Goal: Check status: Check status

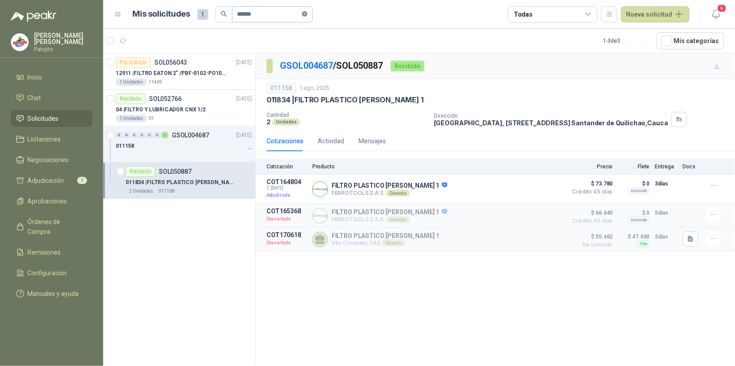
click at [307, 16] on icon "close-circle" at bounding box center [304, 13] width 5 height 5
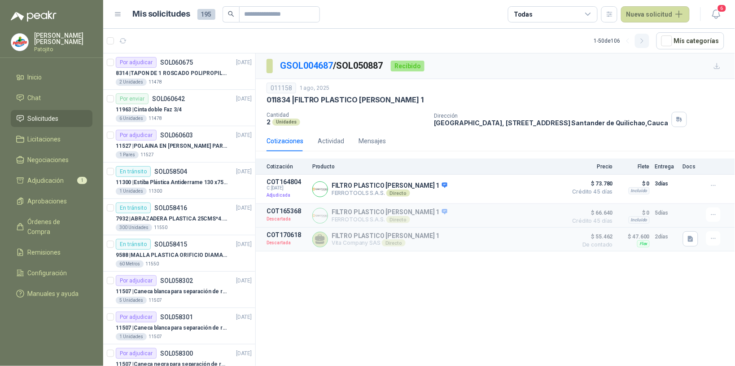
click at [646, 43] on icon "button" at bounding box center [642, 41] width 8 height 8
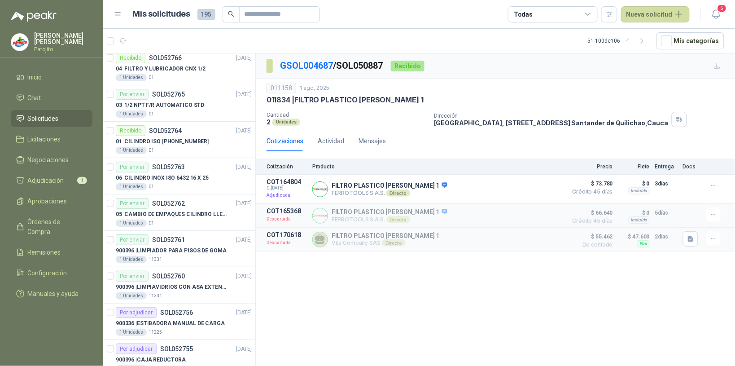
scroll to position [1290, 0]
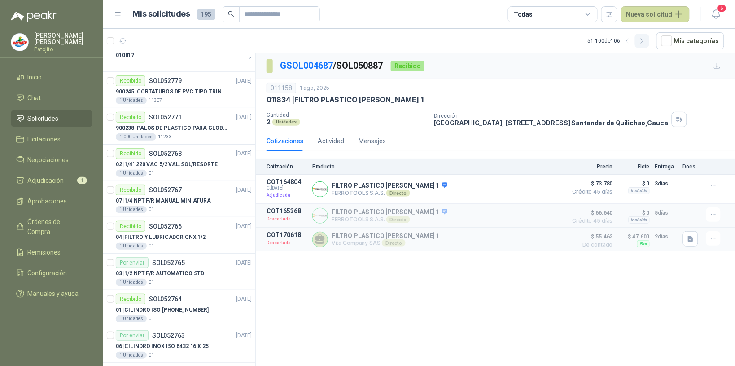
click at [646, 39] on icon "button" at bounding box center [642, 41] width 8 height 8
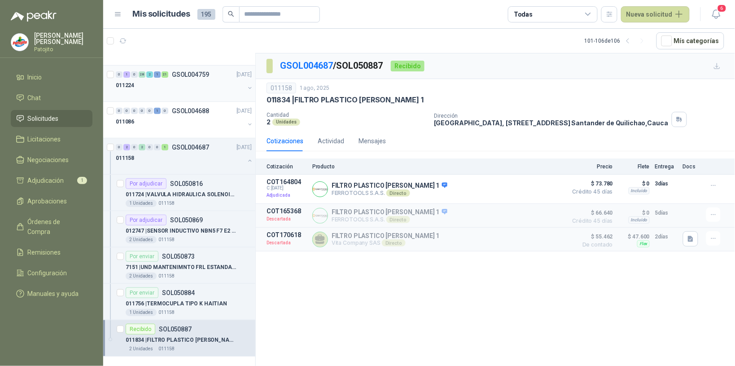
click at [161, 78] on div "0 1 0 28 2 1 21 GSOL004759 [DATE]" at bounding box center [185, 74] width 138 height 11
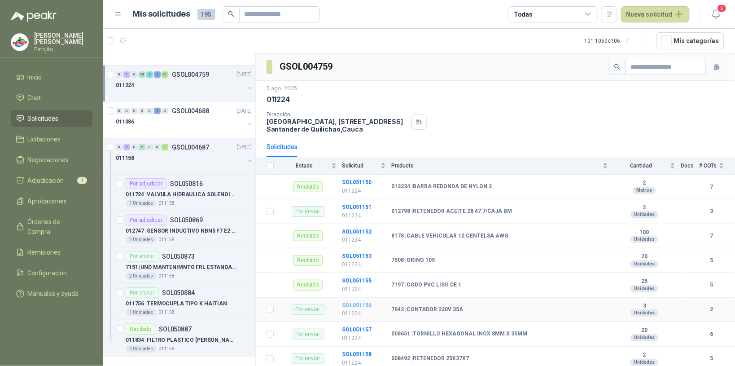
click at [366, 306] on b "SOL051156" at bounding box center [357, 305] width 30 height 6
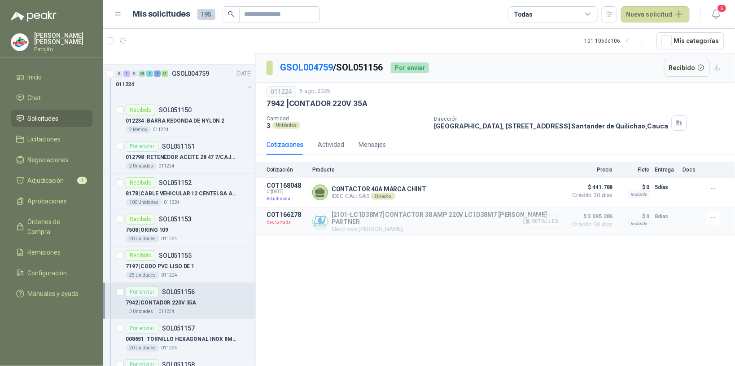
click at [543, 223] on button "Detalles" at bounding box center [541, 221] width 42 height 12
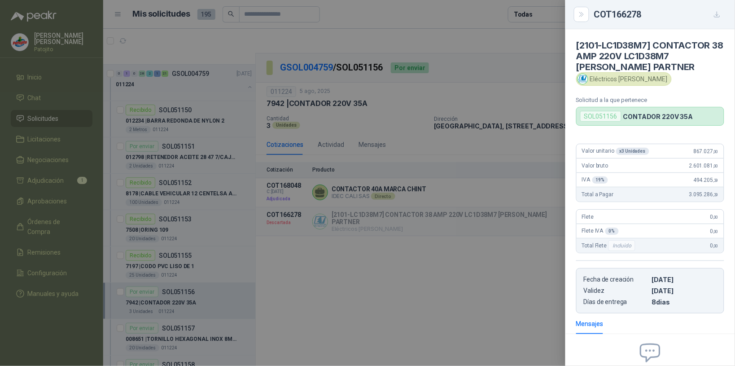
click at [658, 14] on div "COT166278" at bounding box center [659, 14] width 130 height 14
click at [582, 13] on icon "Close" at bounding box center [581, 14] width 4 height 4
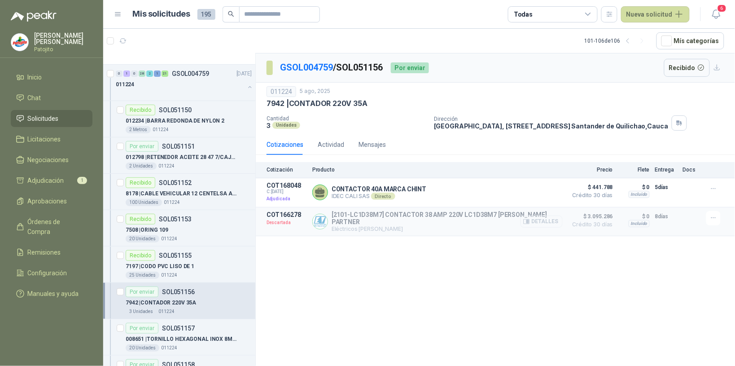
click at [537, 221] on button "Detalles" at bounding box center [541, 221] width 42 height 12
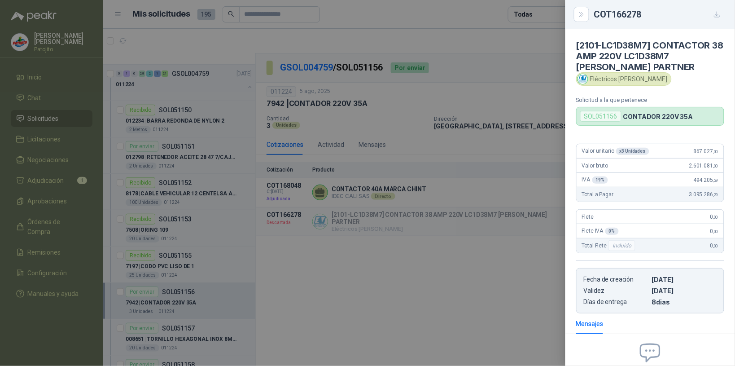
click at [540, 219] on div at bounding box center [367, 183] width 735 height 366
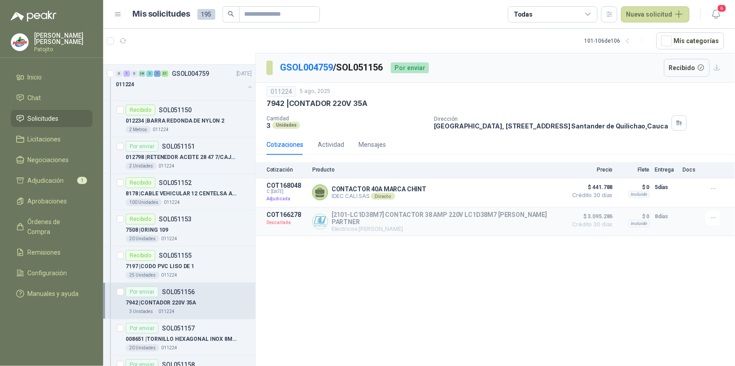
click at [516, 297] on div "GSOL004759 / SOL051156 Por enviar Recibido 011224 [DATE] 7942 | CONTADOR 220V 3…" at bounding box center [495, 210] width 479 height 315
click at [545, 218] on button "Detalles" at bounding box center [541, 221] width 42 height 12
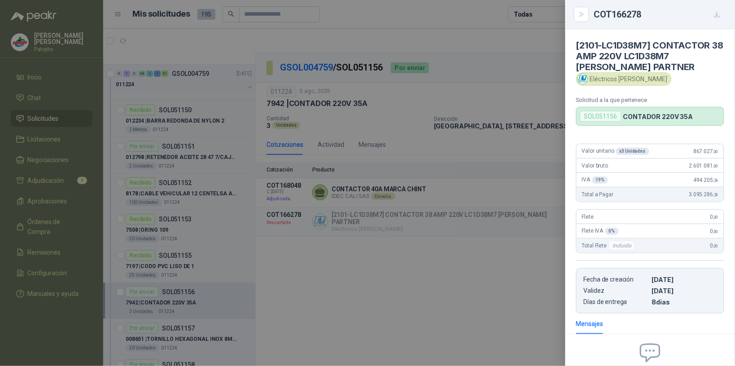
click at [551, 221] on div at bounding box center [367, 183] width 735 height 366
click at [462, 216] on div at bounding box center [367, 183] width 735 height 366
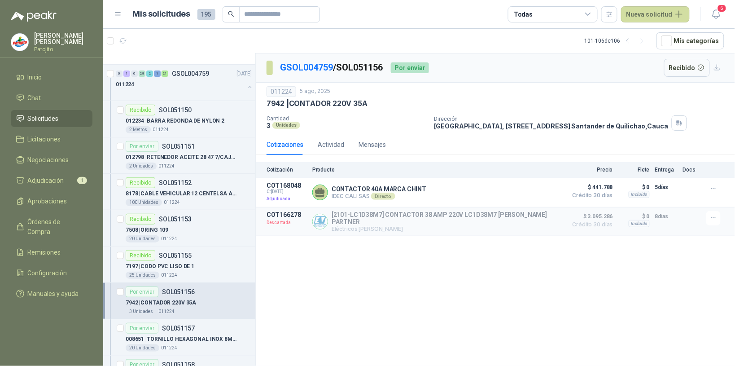
click at [462, 216] on p "[2101-LC1D38M7] CONTACTOR 38 AMP 220V LC1D38M7 [PERSON_NAME] PARTNER" at bounding box center [447, 218] width 231 height 14
click at [557, 221] on button "Detalles" at bounding box center [541, 221] width 42 height 12
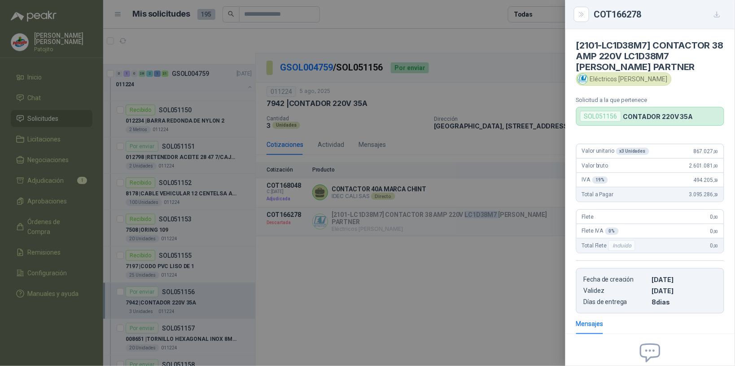
click at [702, 11] on div "COT166278" at bounding box center [659, 14] width 130 height 14
click at [696, 17] on div "COT166278" at bounding box center [659, 14] width 130 height 14
click at [549, 222] on div at bounding box center [367, 183] width 735 height 366
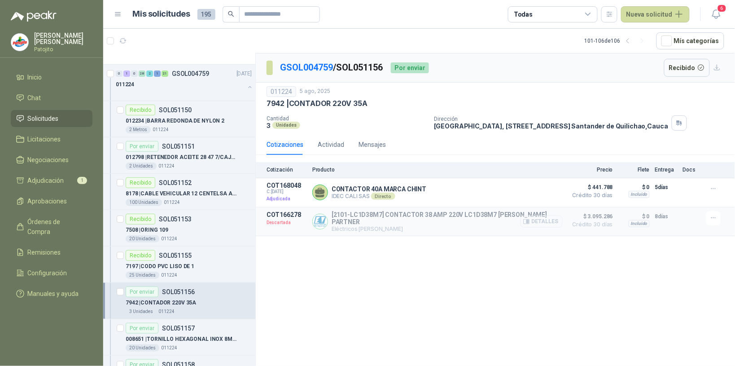
click at [555, 222] on button "Detalles" at bounding box center [541, 221] width 42 height 12
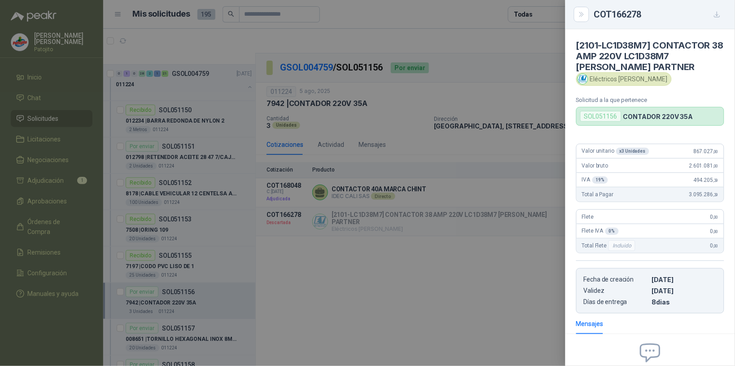
click at [720, 15] on icon "button" at bounding box center [717, 15] width 8 height 8
click at [583, 11] on icon "Close" at bounding box center [582, 15] width 8 height 8
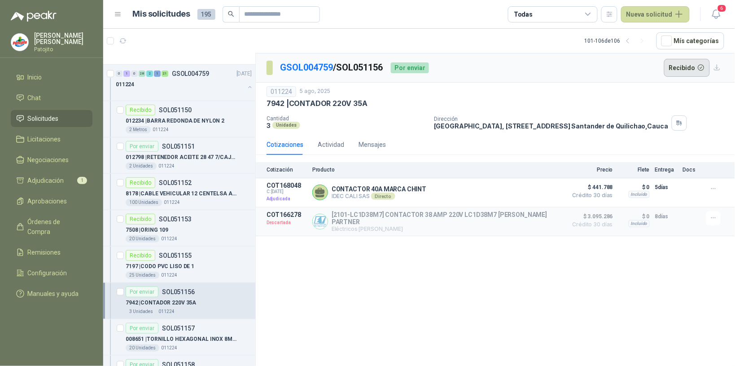
click at [684, 70] on button "Recibido" at bounding box center [687, 68] width 46 height 18
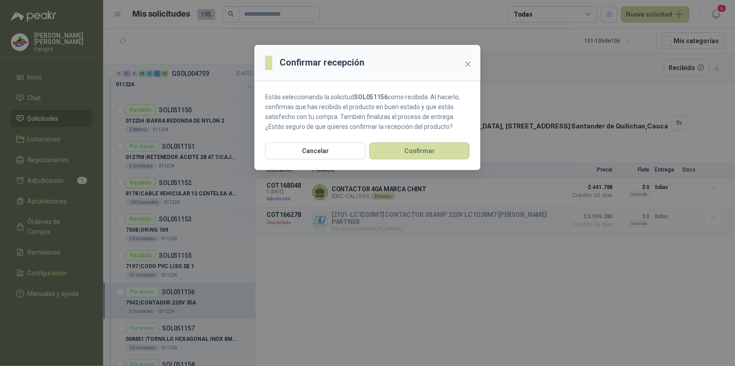
click at [442, 146] on button "Confirmar" at bounding box center [419, 150] width 100 height 17
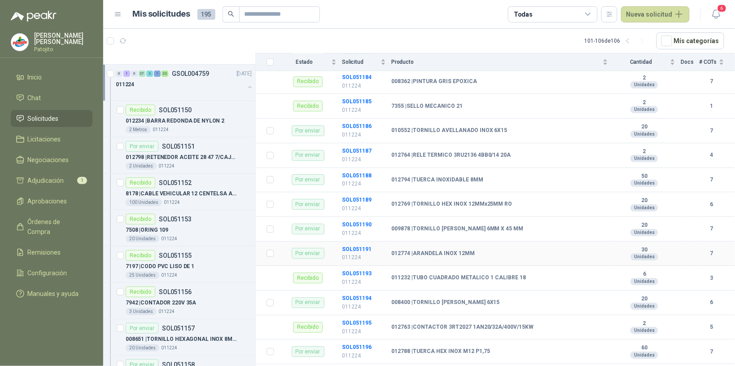
scroll to position [897, 0]
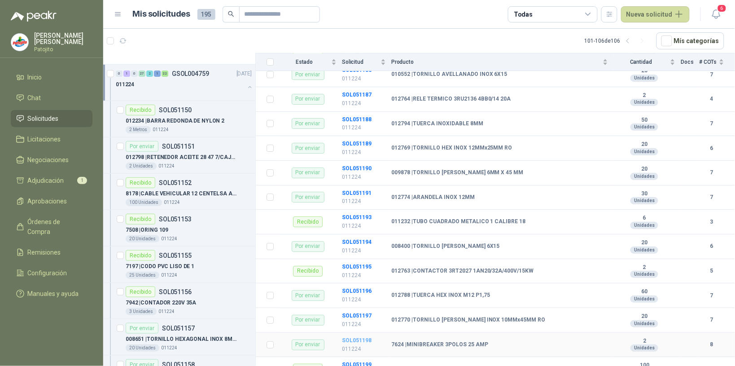
click at [358, 343] on b "SOL051198" at bounding box center [357, 340] width 30 height 6
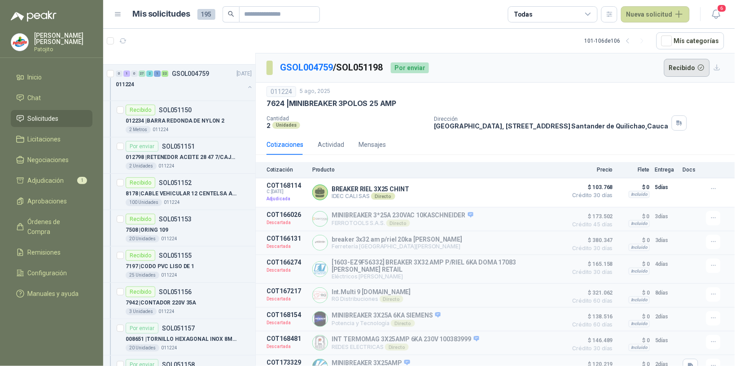
click at [677, 66] on button "Recibido" at bounding box center [687, 68] width 46 height 18
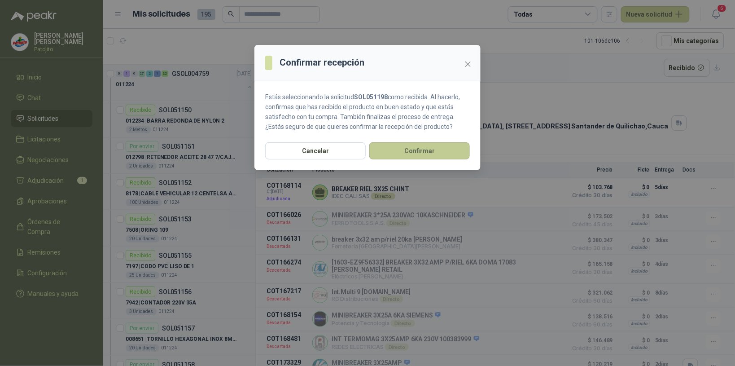
click at [443, 149] on button "Confirmar" at bounding box center [419, 150] width 100 height 17
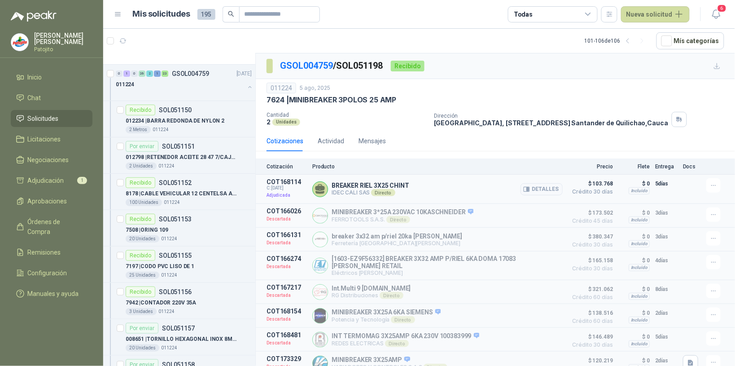
scroll to position [13, 0]
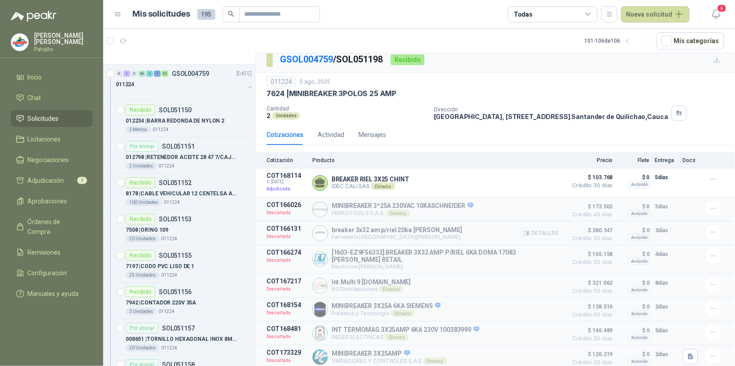
click at [548, 229] on button "Detalles" at bounding box center [541, 233] width 42 height 12
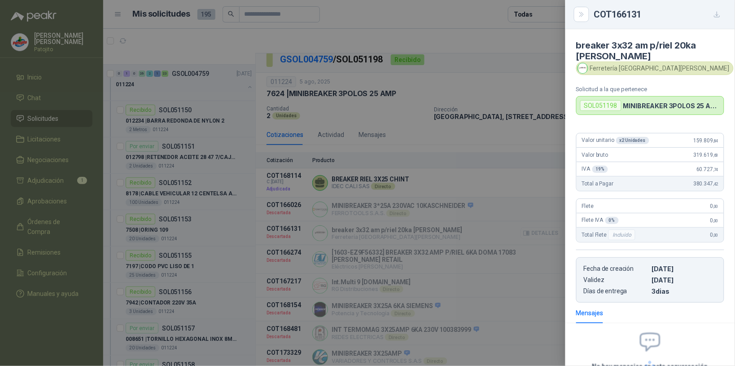
scroll to position [84, 0]
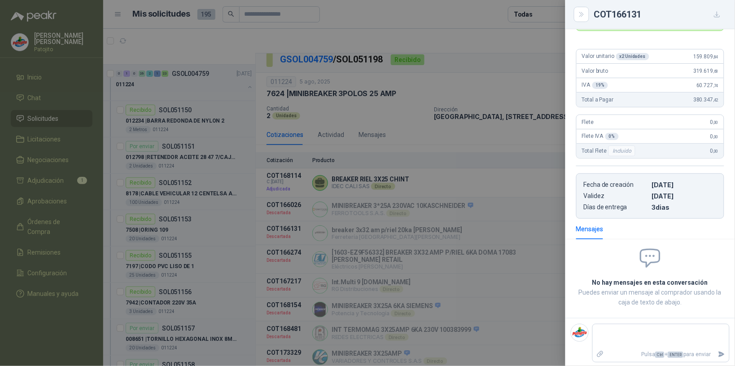
click at [716, 13] on icon "button" at bounding box center [717, 15] width 8 height 8
click at [578, 12] on icon "Close" at bounding box center [582, 15] width 8 height 8
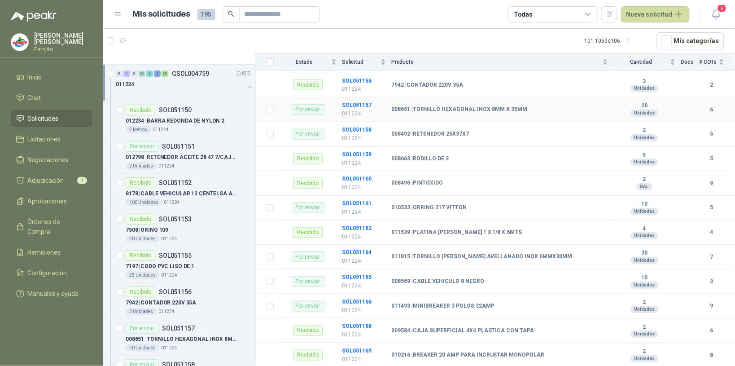
scroll to position [280, 0]
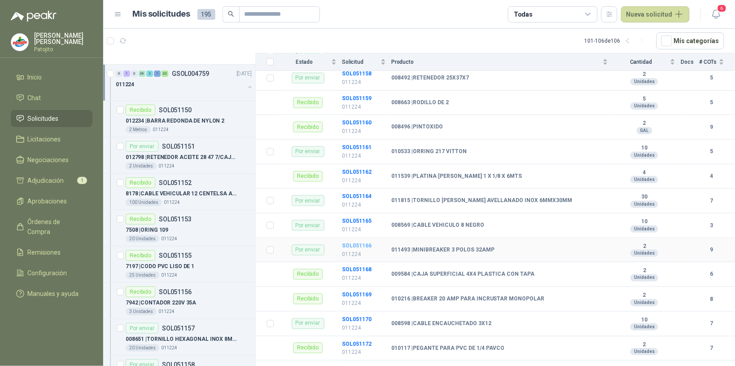
click at [365, 244] on b "SOL051166" at bounding box center [357, 245] width 30 height 6
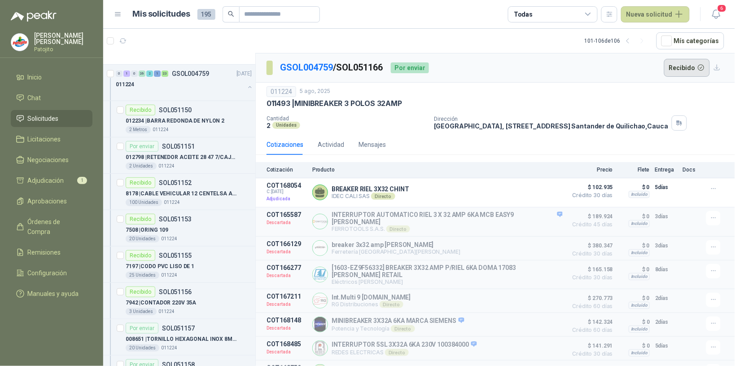
click at [683, 65] on button "Recibido" at bounding box center [687, 68] width 46 height 18
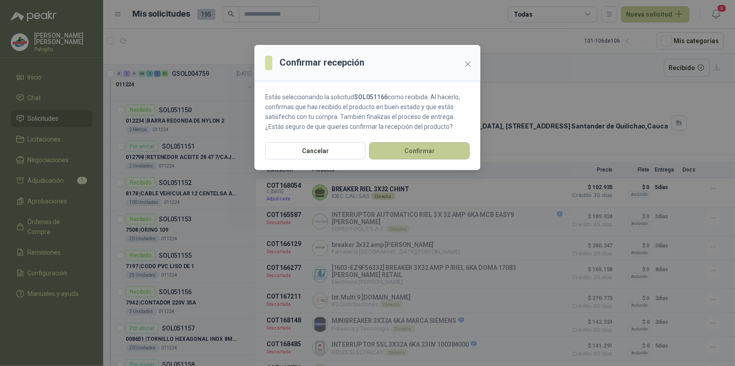
click at [450, 151] on button "Confirmar" at bounding box center [419, 150] width 100 height 17
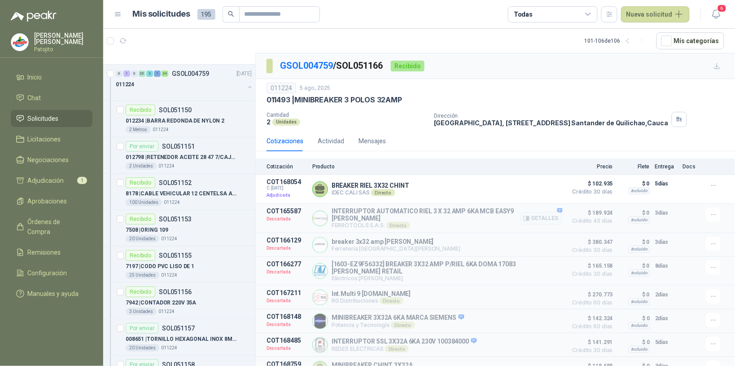
scroll to position [37, 0]
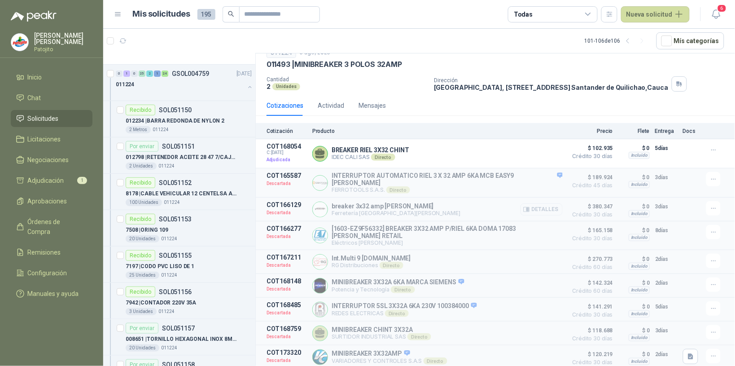
click at [545, 203] on button "Detalles" at bounding box center [541, 209] width 42 height 12
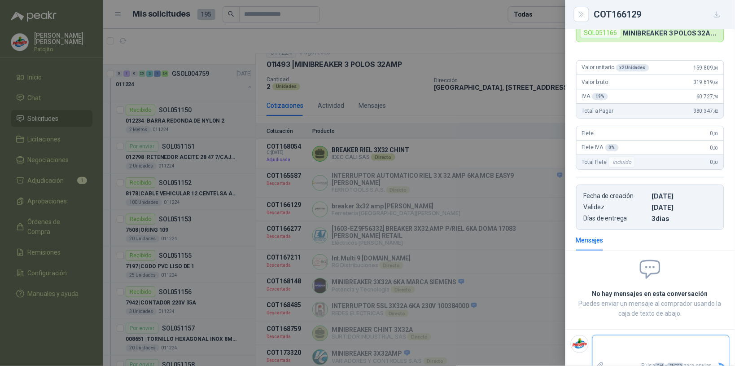
scroll to position [0, 0]
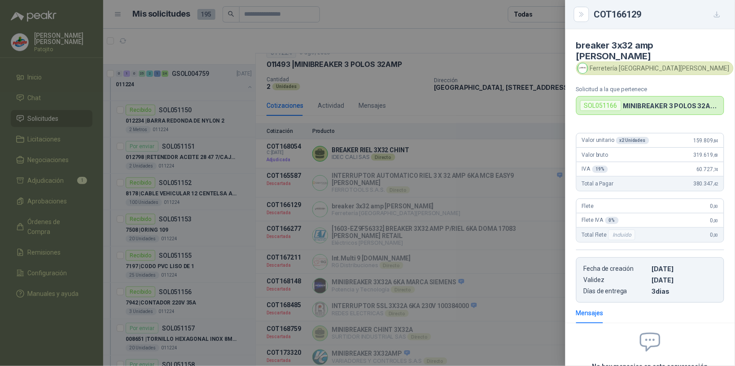
click at [717, 12] on icon "button" at bounding box center [716, 14] width 5 height 5
click at [575, 13] on button "Close" at bounding box center [581, 14] width 15 height 15
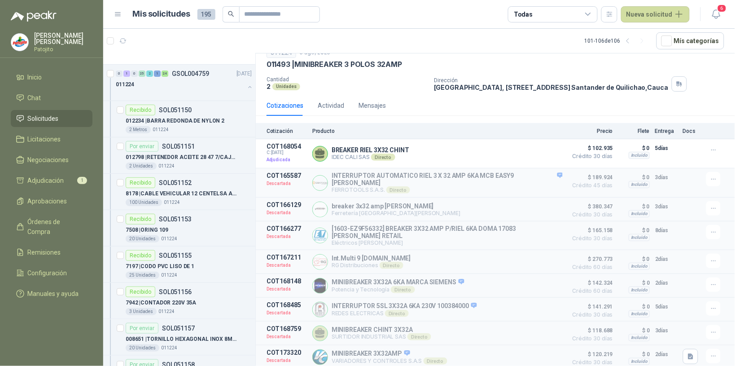
click at [499, 77] on p "Dirección" at bounding box center [551, 80] width 234 height 6
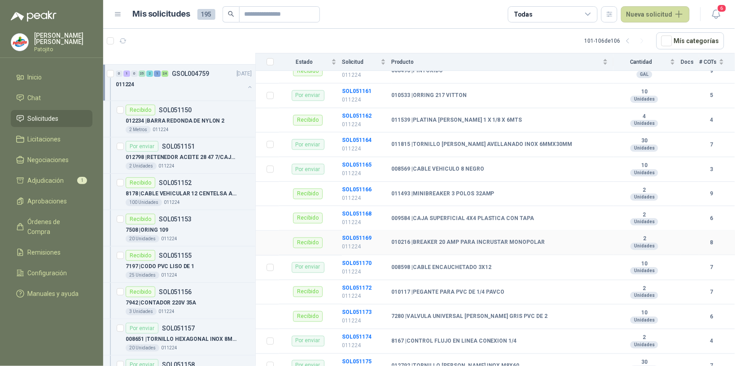
scroll to position [393, 0]
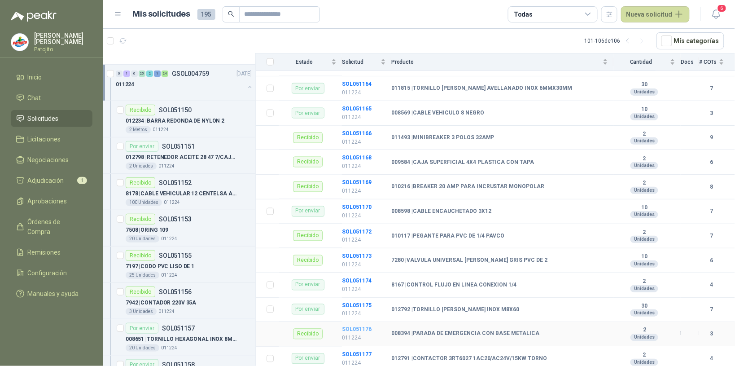
click at [368, 329] on b "SOL051176" at bounding box center [357, 329] width 30 height 6
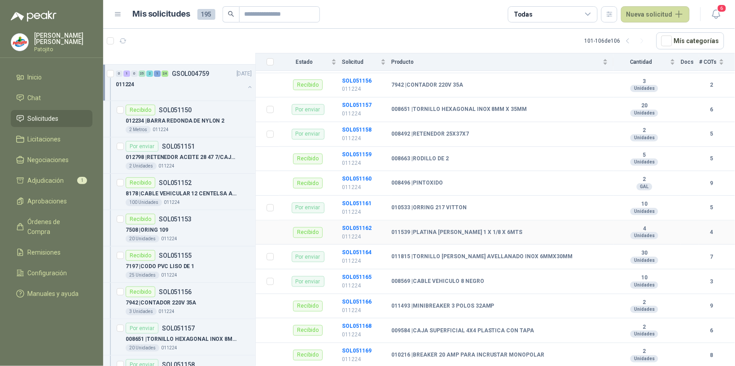
scroll to position [280, 0]
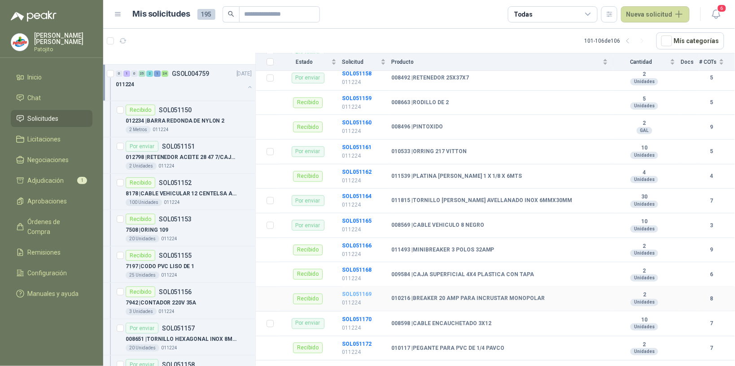
click at [354, 294] on b "SOL051169" at bounding box center [357, 294] width 30 height 6
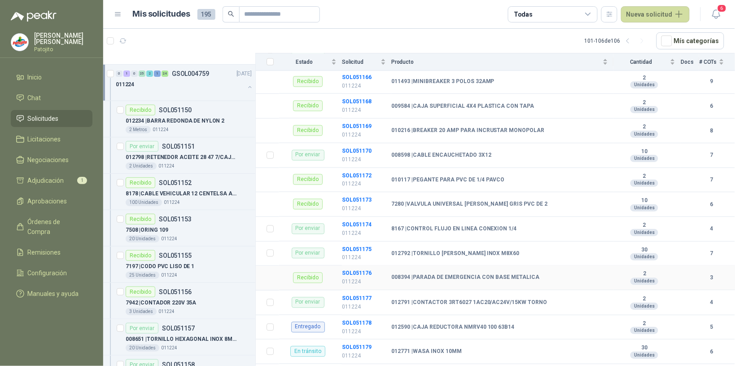
scroll to position [505, 0]
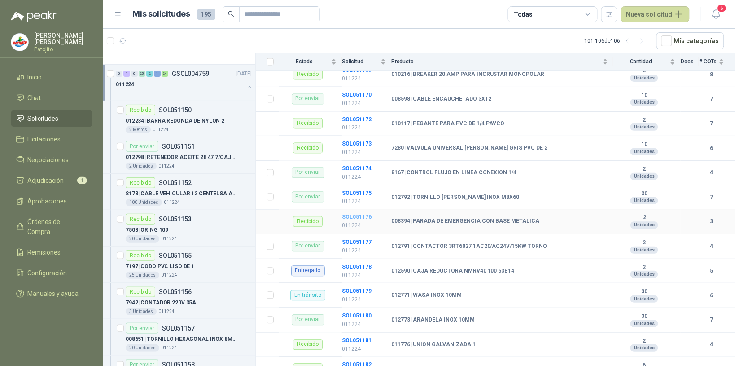
click at [358, 219] on b "SOL051176" at bounding box center [357, 217] width 30 height 6
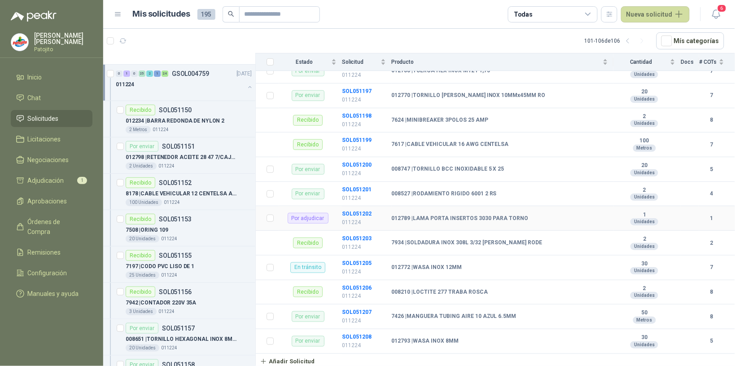
scroll to position [1071, 0]
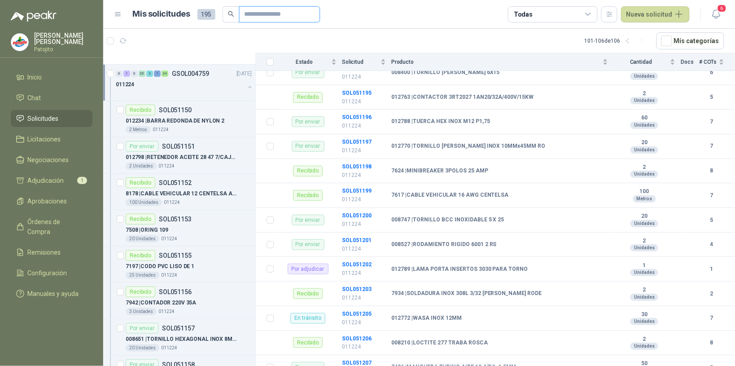
click at [267, 14] on input "text" at bounding box center [275, 14] width 63 height 15
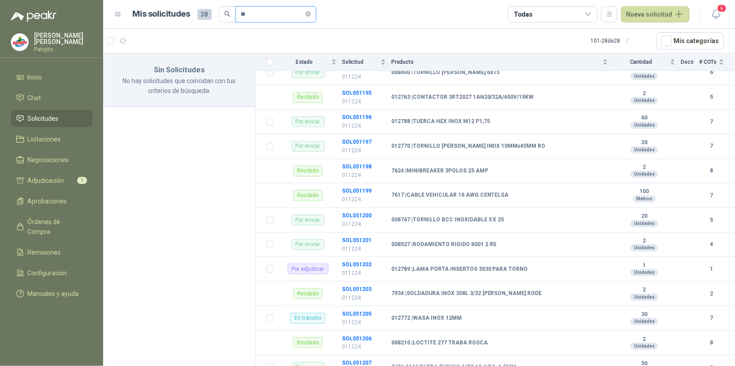
scroll to position [0, 0]
type input "*"
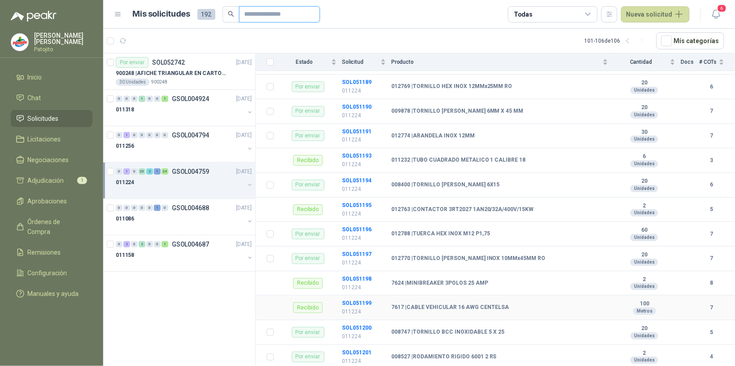
scroll to position [903, 0]
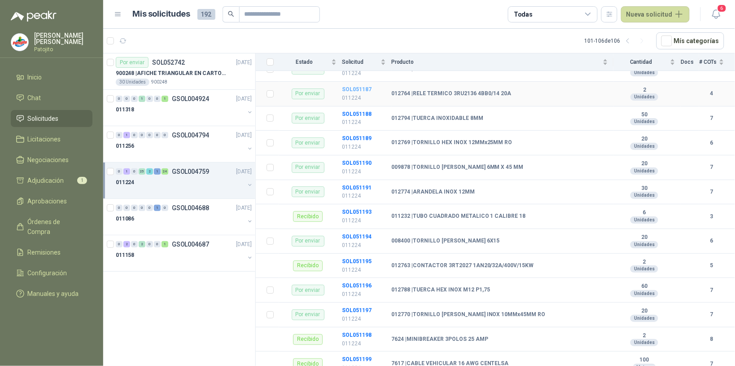
click at [366, 92] on b "SOL051187" at bounding box center [357, 89] width 30 height 6
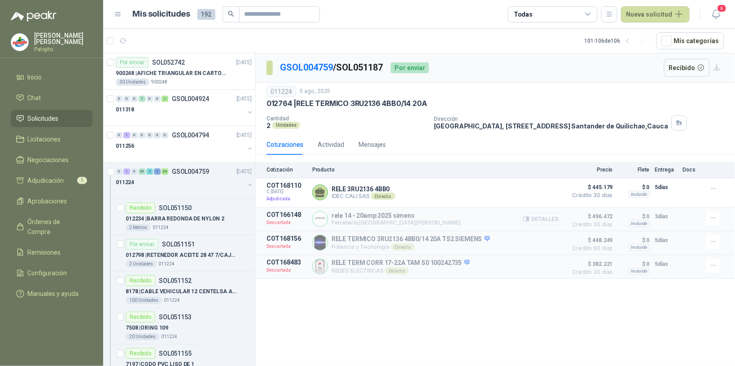
click at [553, 222] on button "Detalles" at bounding box center [541, 219] width 42 height 12
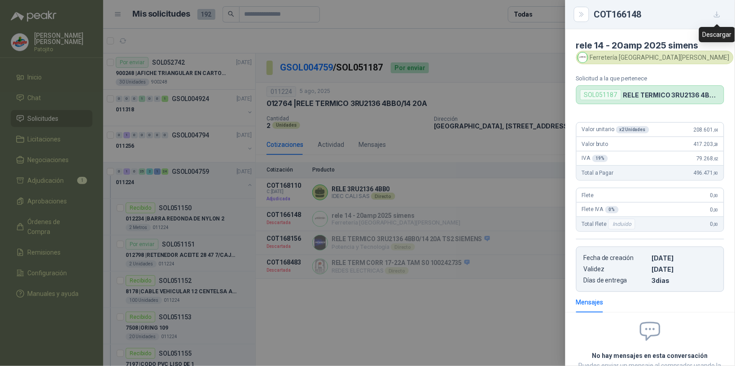
click at [717, 16] on icon "button" at bounding box center [717, 15] width 8 height 8
click at [582, 14] on icon "Close" at bounding box center [582, 15] width 8 height 8
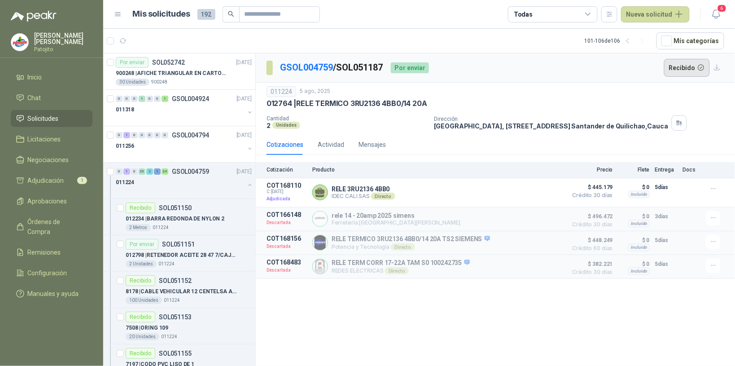
click at [694, 64] on button "Recibido" at bounding box center [687, 68] width 46 height 18
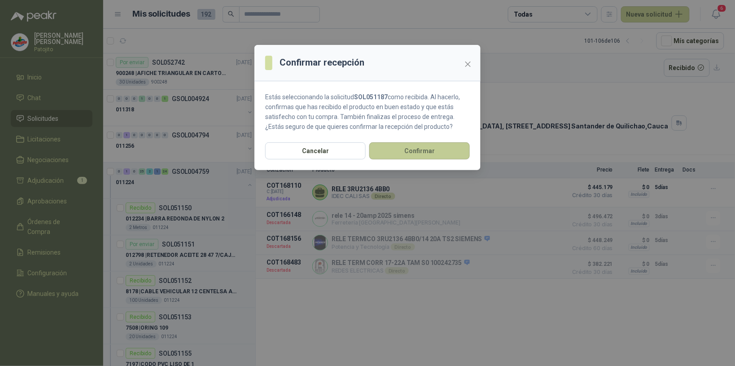
click at [423, 147] on button "Confirmar" at bounding box center [419, 150] width 100 height 17
click at [440, 144] on button "Confirmar" at bounding box center [419, 150] width 100 height 17
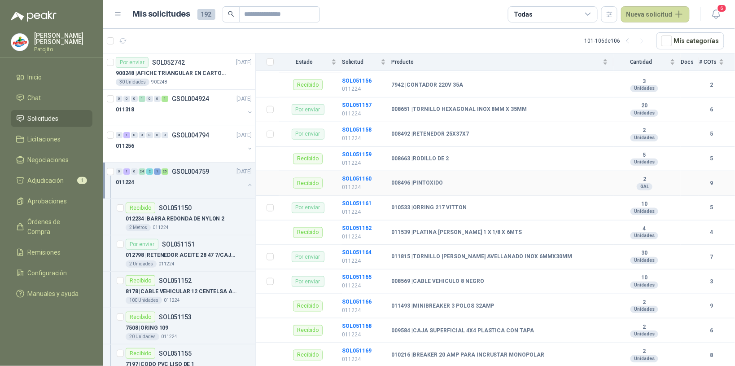
scroll to position [280, 0]
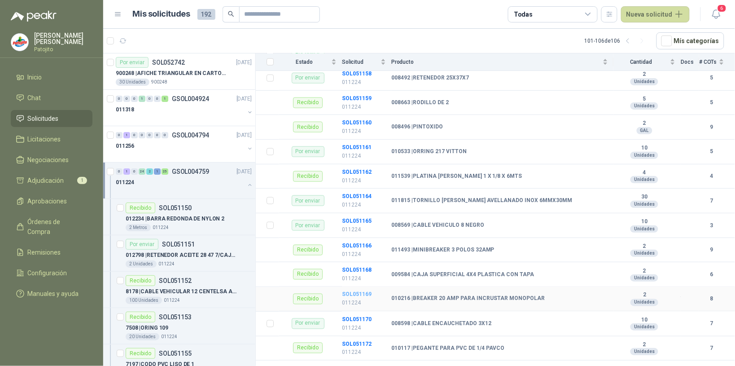
click at [365, 295] on b "SOL051169" at bounding box center [357, 294] width 30 height 6
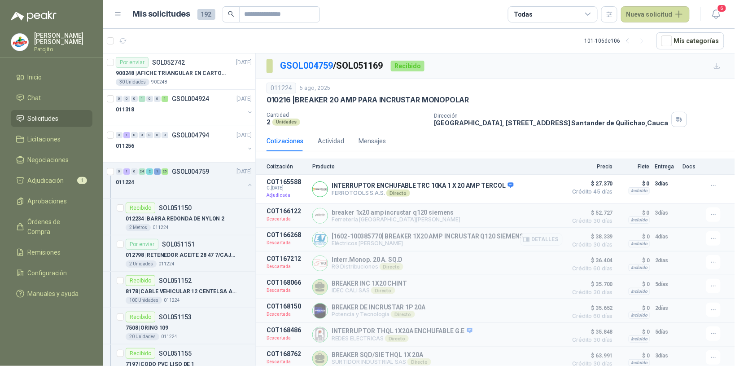
scroll to position [8, 0]
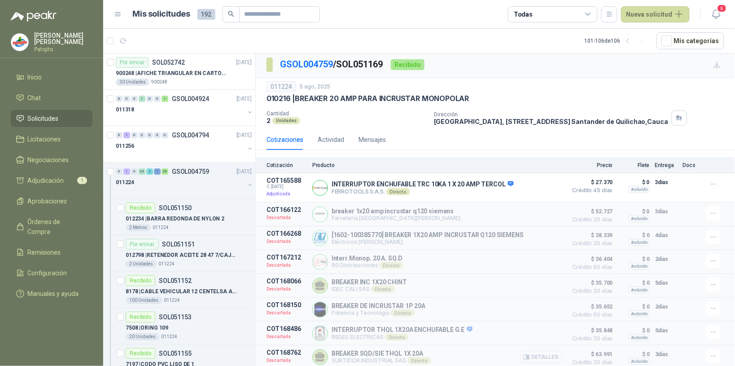
click at [545, 356] on button "Detalles" at bounding box center [541, 357] width 42 height 12
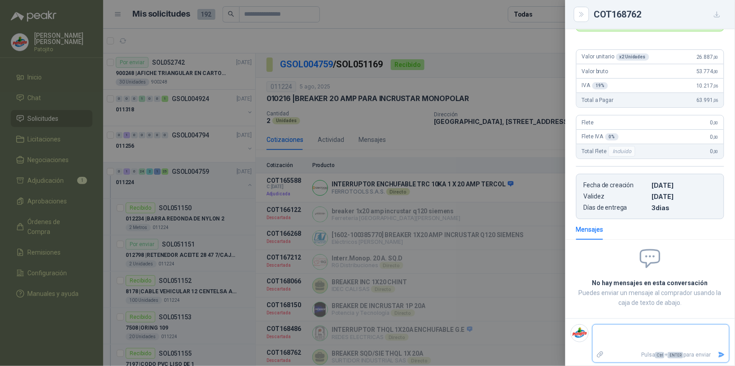
scroll to position [0, 0]
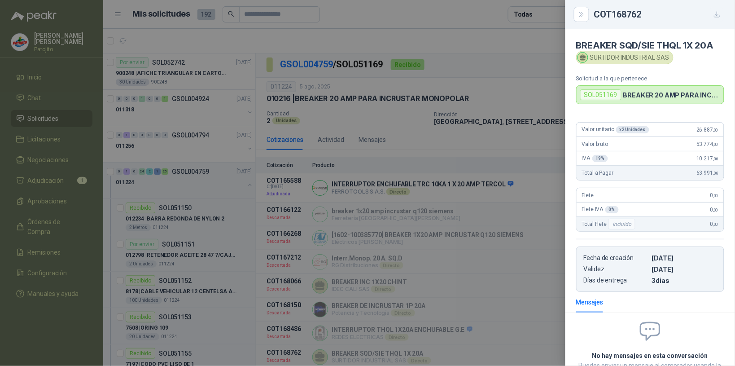
click at [719, 15] on icon "button" at bounding box center [717, 15] width 8 height 8
click at [584, 18] on icon "Close" at bounding box center [582, 15] width 8 height 8
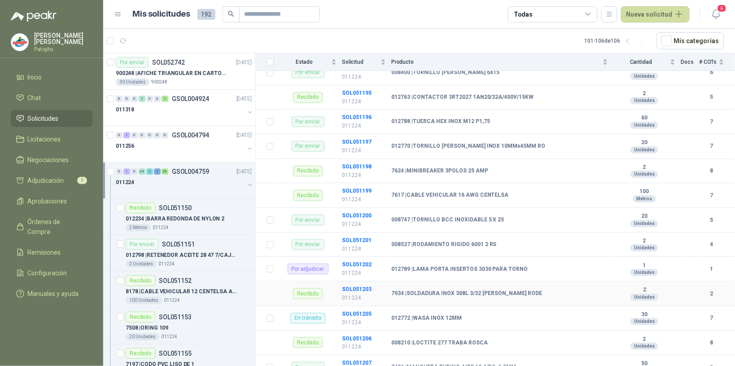
scroll to position [1015, 0]
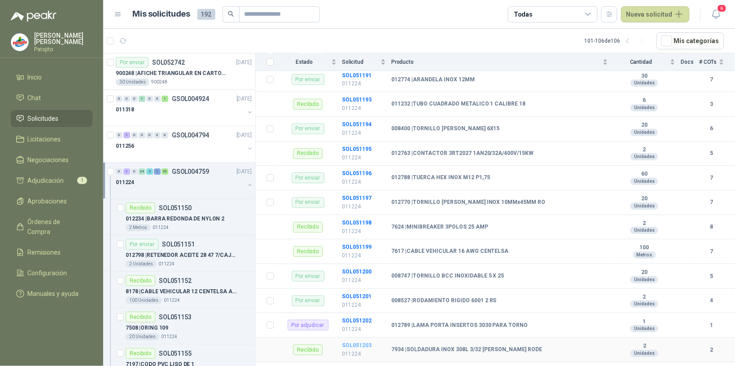
click at [366, 348] on b "SOL051203" at bounding box center [357, 345] width 30 height 6
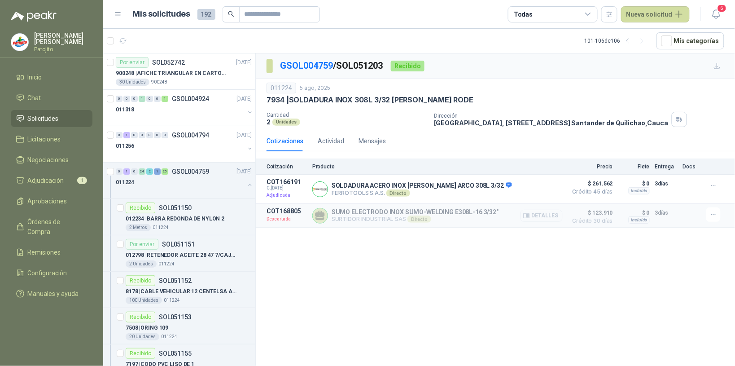
click at [556, 216] on button "Detalles" at bounding box center [541, 215] width 42 height 12
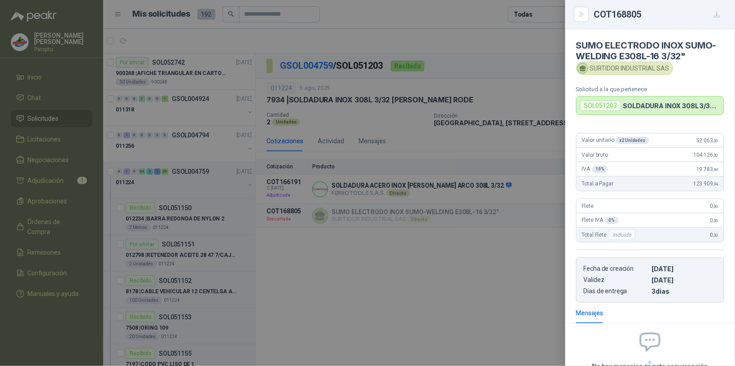
scroll to position [84, 0]
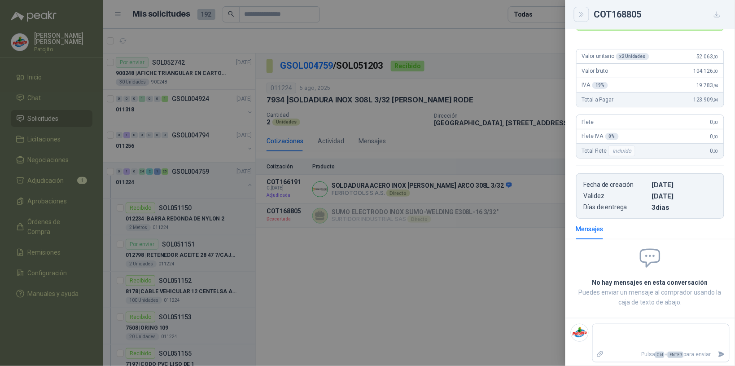
click at [580, 17] on icon "Close" at bounding box center [582, 15] width 8 height 8
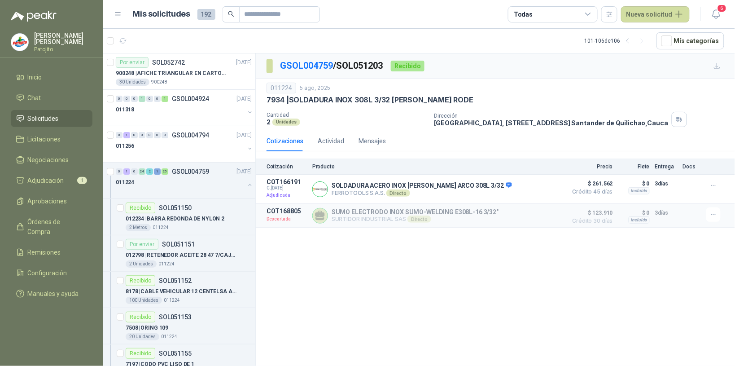
click at [510, 276] on div "GSOL004759 / SOL051203 Recibido 011224 [DATE] 7934 | SOLDADURA INOX 308L 3/32 […" at bounding box center [495, 210] width 479 height 315
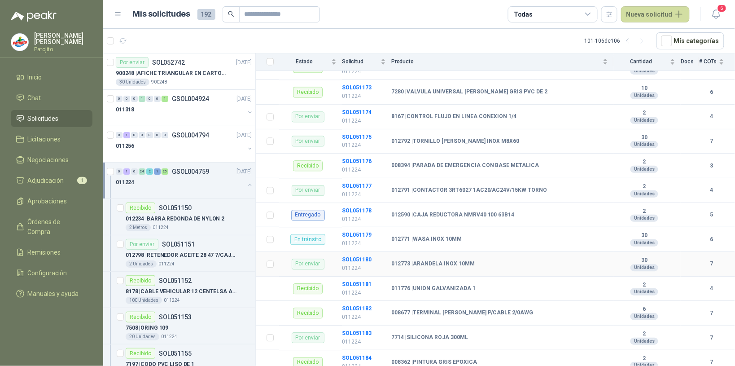
scroll to position [617, 0]
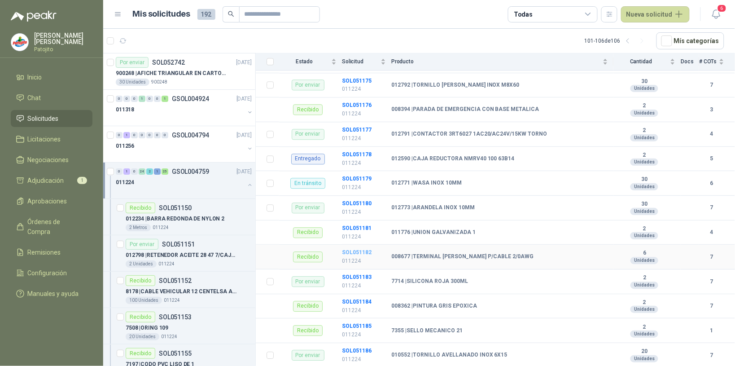
click at [369, 254] on b "SOL051182" at bounding box center [357, 252] width 30 height 6
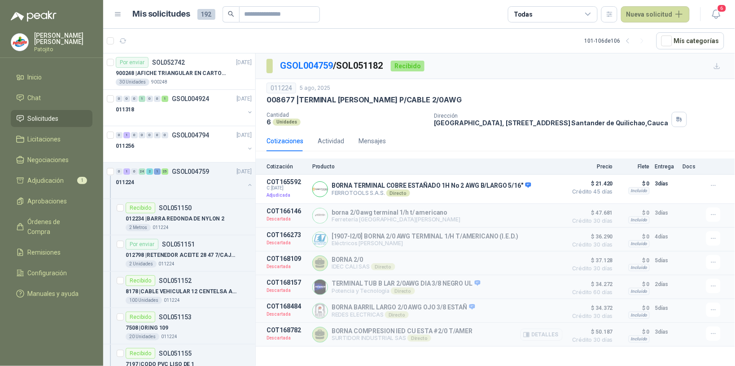
click at [556, 339] on button "Detalles" at bounding box center [541, 334] width 42 height 12
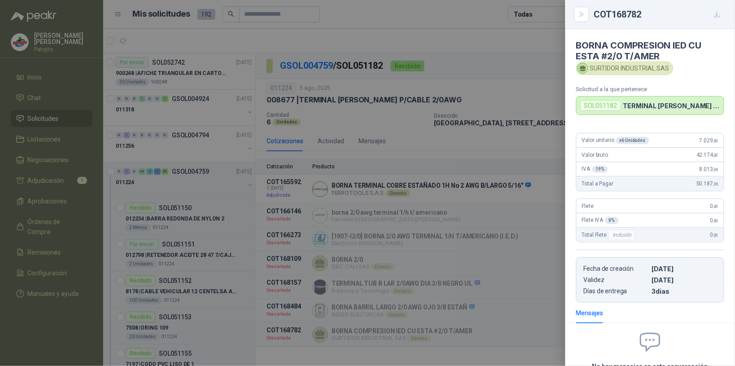
click at [716, 14] on icon "button" at bounding box center [717, 15] width 8 height 8
click at [588, 14] on button "Close" at bounding box center [581, 14] width 15 height 15
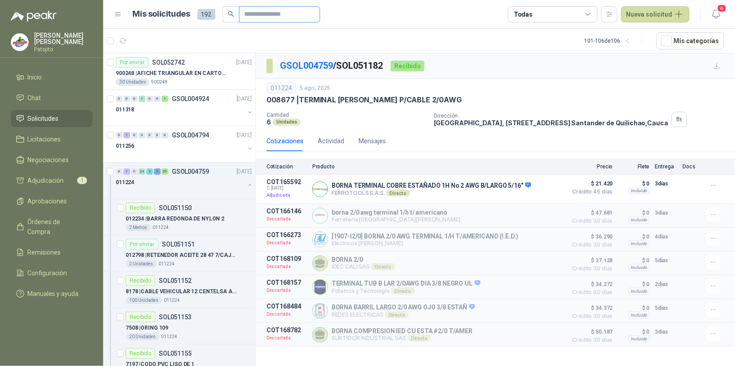
click at [262, 12] on input "text" at bounding box center [275, 14] width 63 height 15
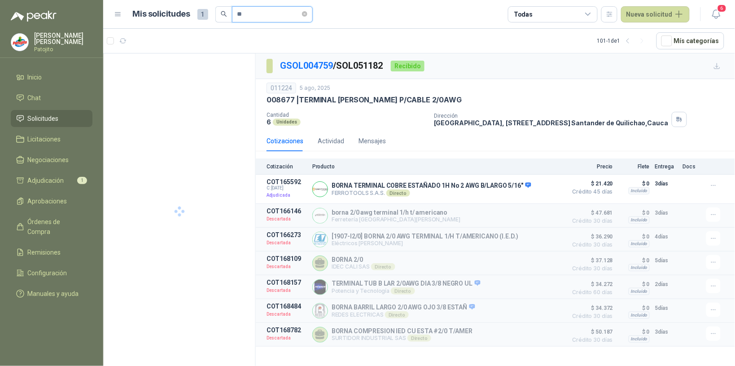
type input "*"
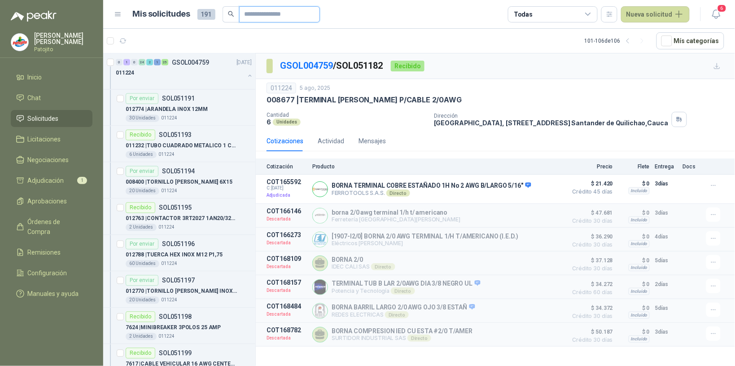
scroll to position [1061, 0]
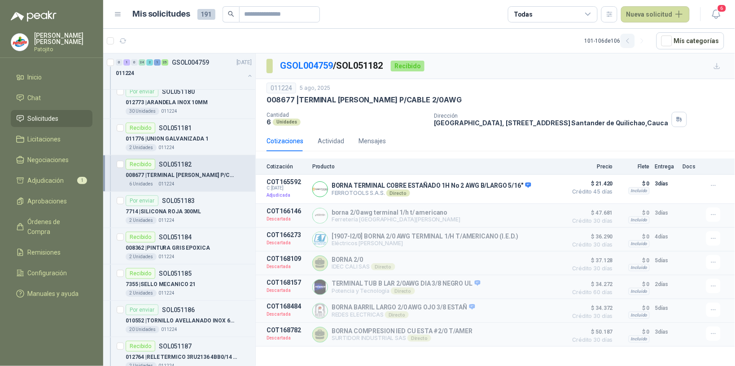
click at [631, 41] on icon "button" at bounding box center [628, 41] width 8 height 8
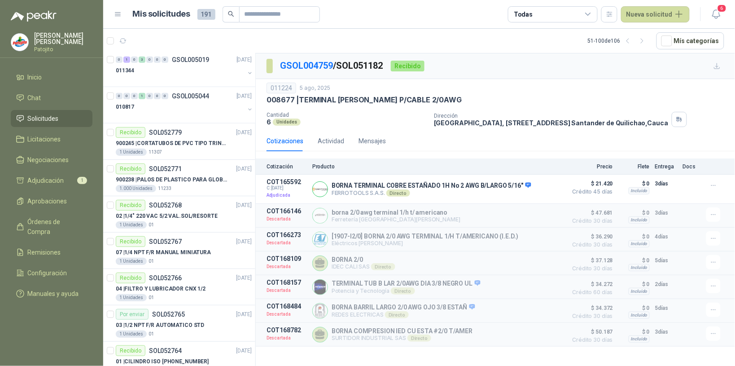
scroll to position [958, 0]
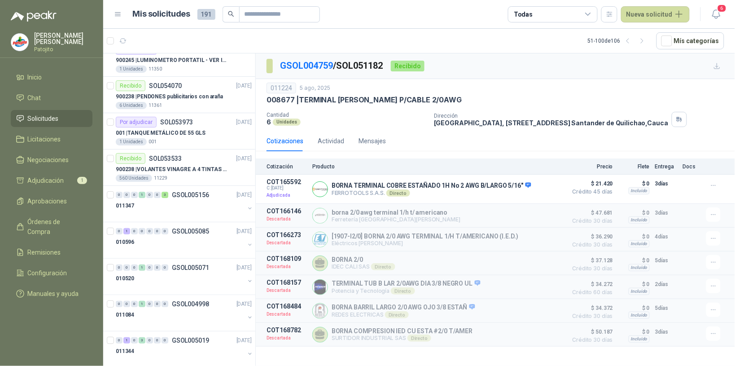
click at [632, 39] on icon "button" at bounding box center [628, 41] width 8 height 8
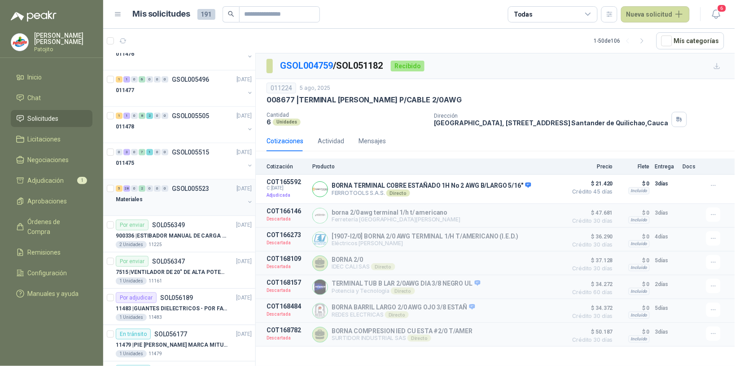
scroll to position [1350, 0]
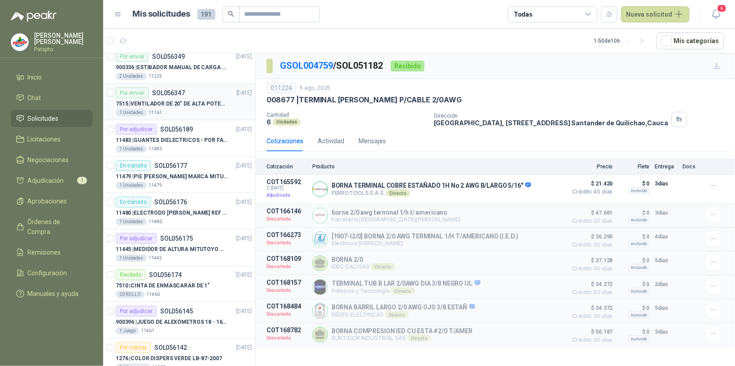
click at [187, 112] on div "1 Unidades 11161" at bounding box center [184, 112] width 136 height 7
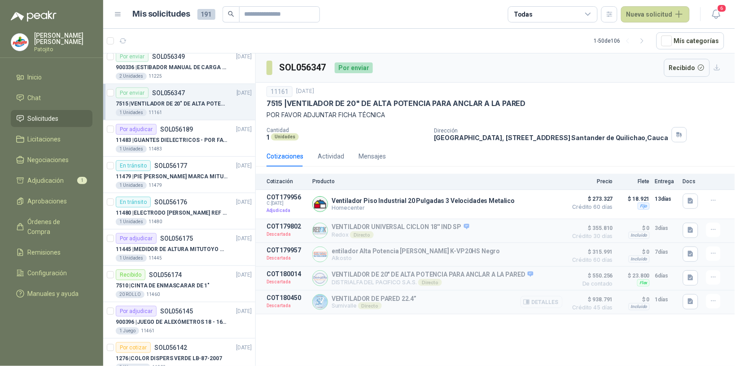
click at [550, 307] on button "Detalles" at bounding box center [541, 302] width 42 height 12
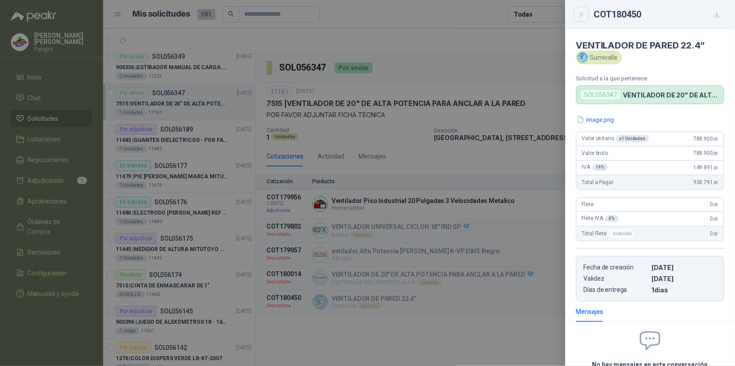
click at [584, 18] on icon "Close" at bounding box center [582, 15] width 8 height 8
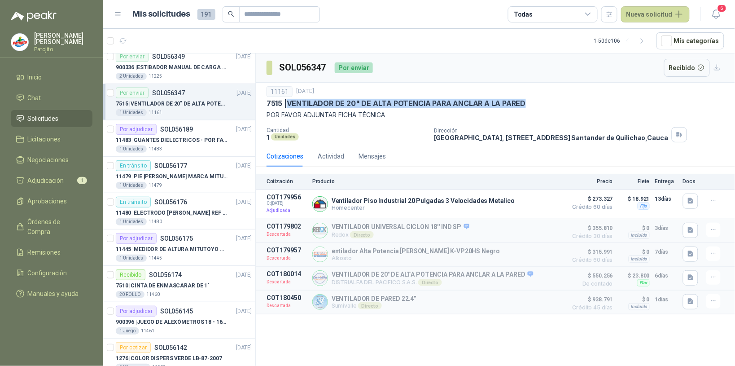
drag, startPoint x: 523, startPoint y: 102, endPoint x: 288, endPoint y: 100, distance: 235.1
click at [288, 100] on div "7515 | VENTILADOR DE 20" DE ALTA POTENCIA PARA ANCLAR A LA PARED" at bounding box center [495, 103] width 458 height 9
copy p "VENTILADOR DE 20" DE ALTA POTENCIA PARA ANCLAR A LA PARED"
click at [550, 301] on button "Detalles" at bounding box center [541, 302] width 42 height 12
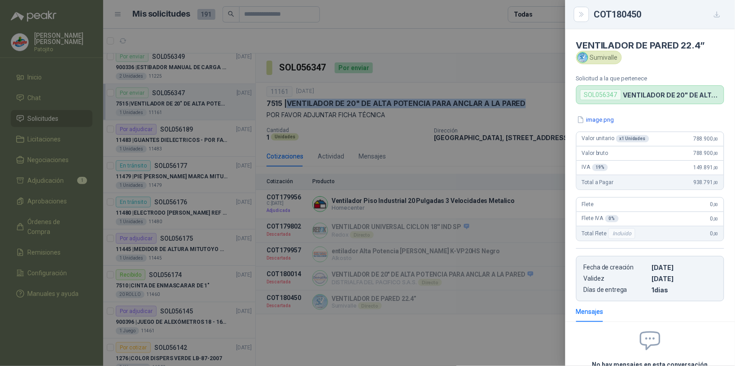
click at [718, 18] on icon "button" at bounding box center [717, 15] width 8 height 8
click at [579, 18] on icon "Close" at bounding box center [582, 15] width 8 height 8
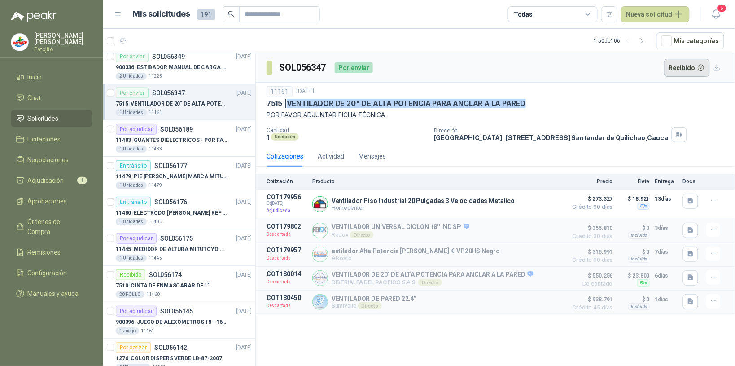
click at [685, 66] on button "Recibido" at bounding box center [687, 68] width 46 height 18
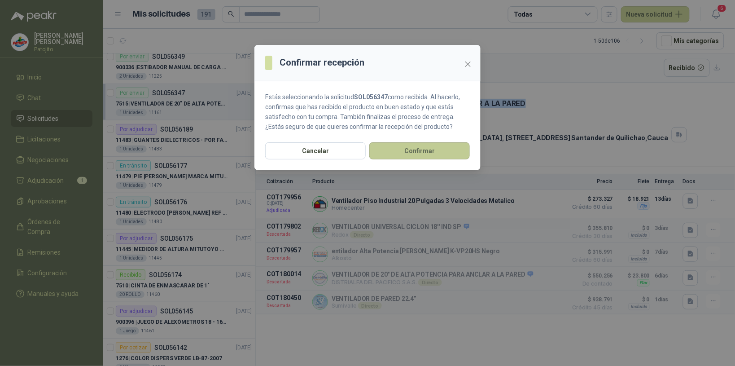
click at [428, 150] on button "Confirmar" at bounding box center [419, 150] width 100 height 17
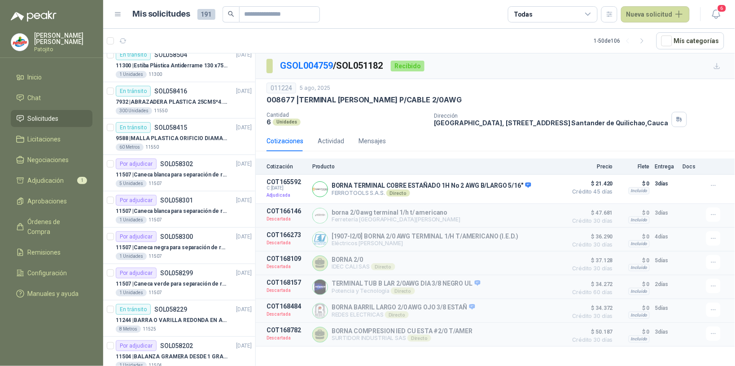
scroll to position [61, 0]
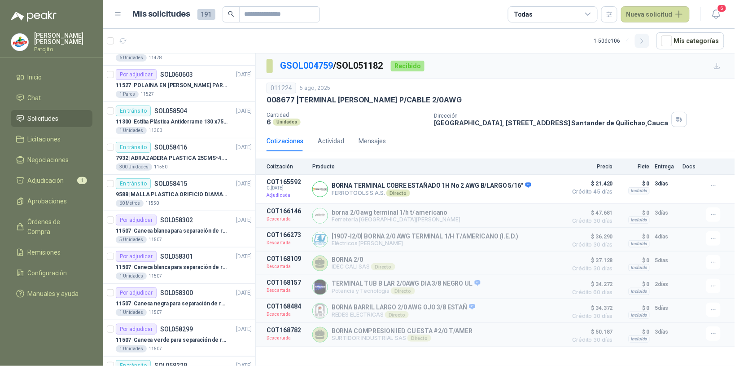
click at [646, 37] on icon "button" at bounding box center [642, 41] width 8 height 8
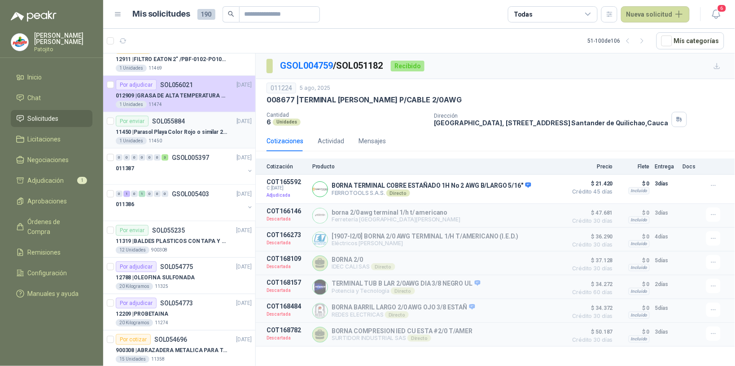
scroll to position [453, 0]
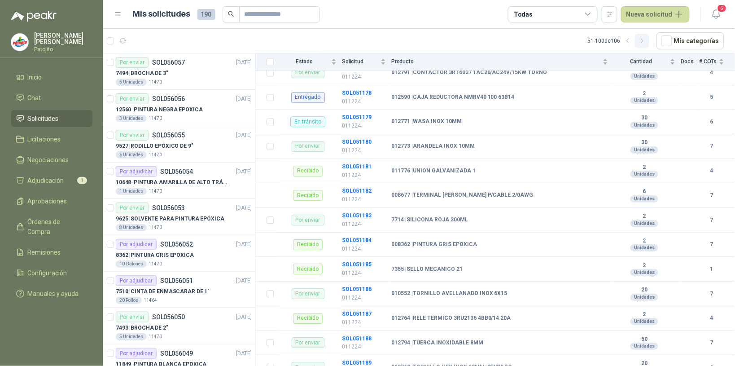
click at [647, 36] on button "button" at bounding box center [642, 41] width 14 height 14
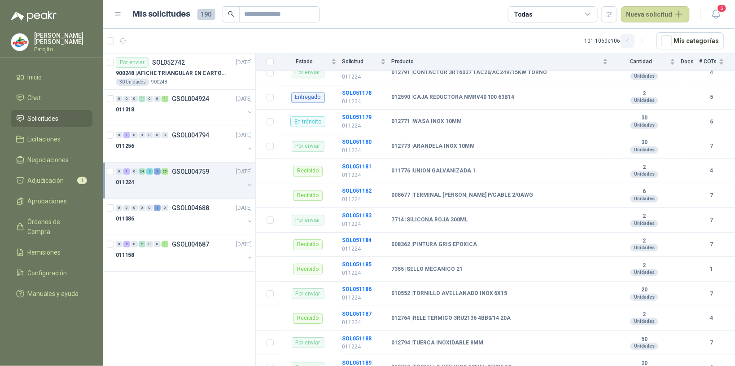
click at [632, 39] on icon "button" at bounding box center [628, 41] width 8 height 8
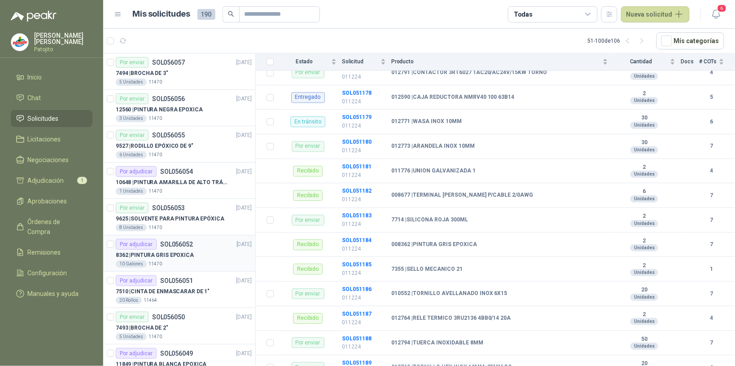
click at [200, 255] on div "8362 | PINTURA GRIS EPOXICA" at bounding box center [184, 254] width 136 height 11
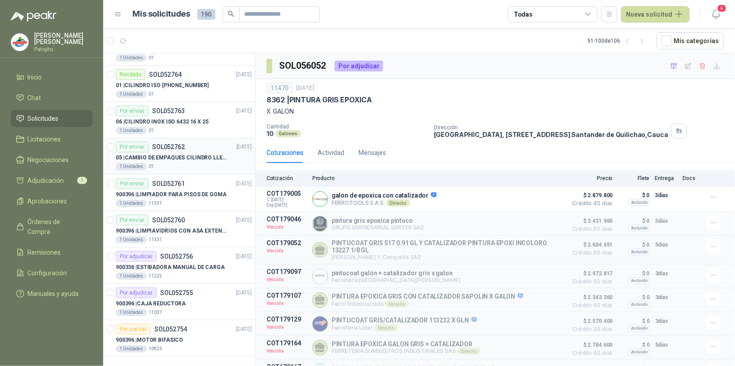
scroll to position [1518, 0]
drag, startPoint x: 633, startPoint y: 41, endPoint x: 590, endPoint y: 61, distance: 46.7
click at [632, 41] on icon "button" at bounding box center [628, 41] width 8 height 8
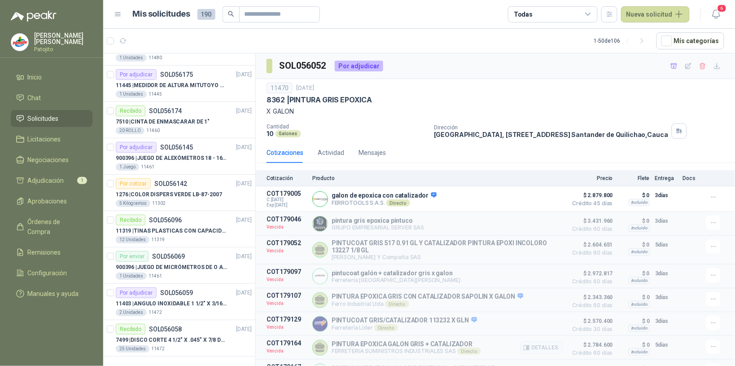
scroll to position [119, 0]
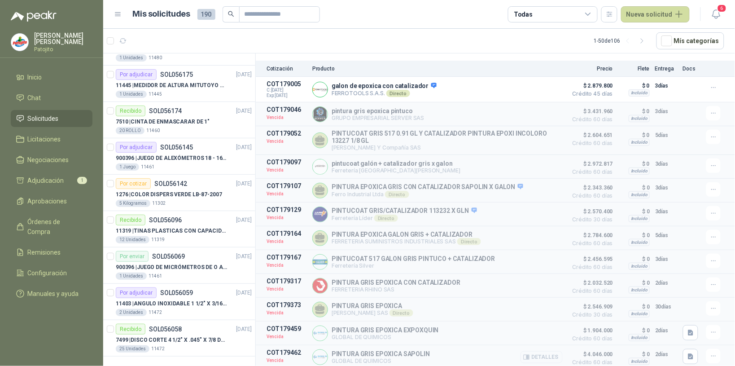
click at [550, 357] on button "Detalles" at bounding box center [541, 357] width 42 height 12
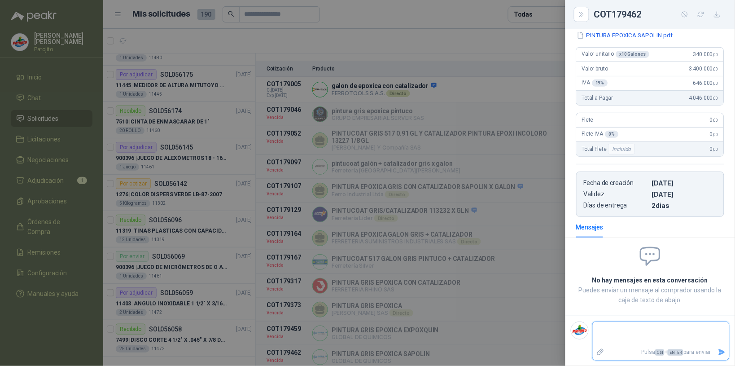
scroll to position [0, 0]
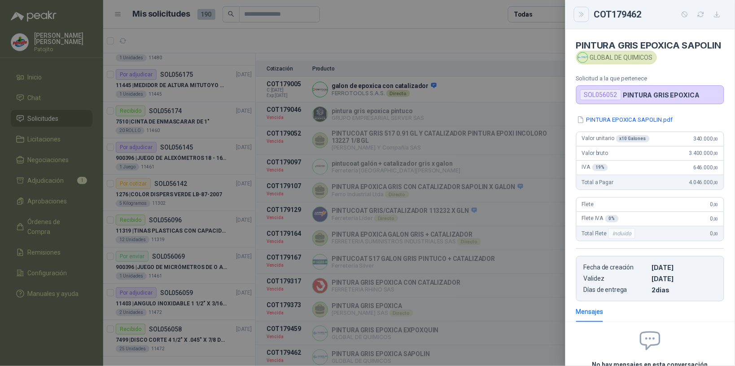
click at [582, 12] on icon "Close" at bounding box center [582, 15] width 8 height 8
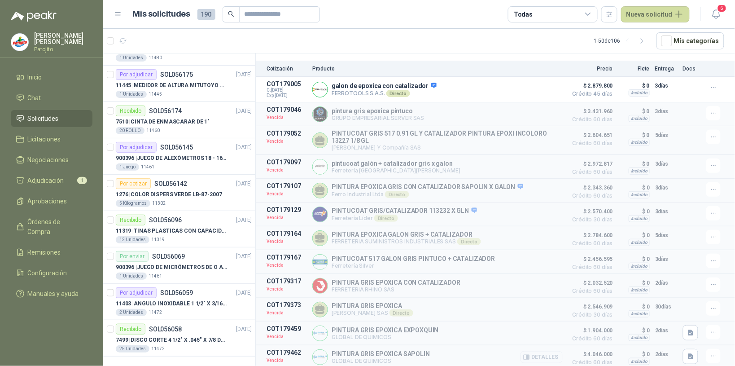
click at [544, 359] on button "Detalles" at bounding box center [541, 357] width 42 height 12
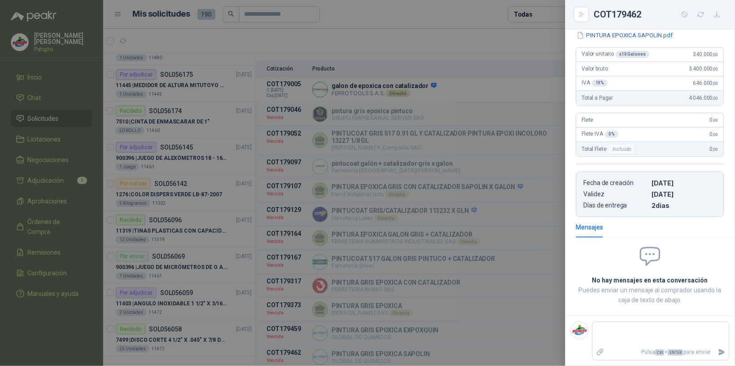
scroll to position [0, 0]
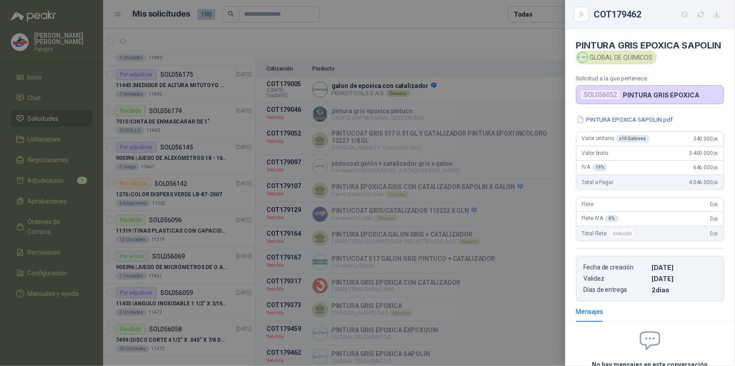
click at [716, 14] on icon "button" at bounding box center [717, 15] width 8 height 8
